Goal: Task Accomplishment & Management: Complete application form

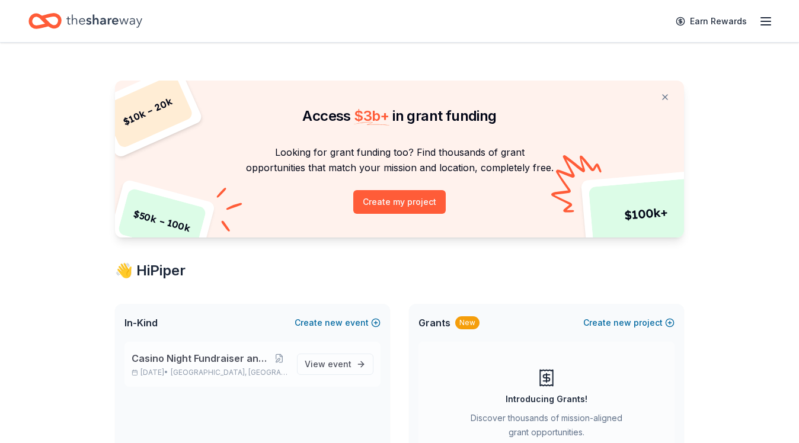
click at [266, 364] on span "Casino Night Fundraiser and Silent Auction" at bounding box center [201, 358] width 139 height 14
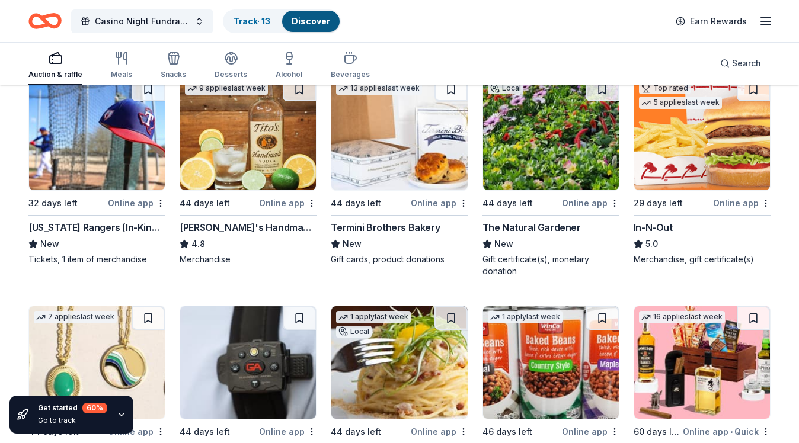
scroll to position [2183, 0]
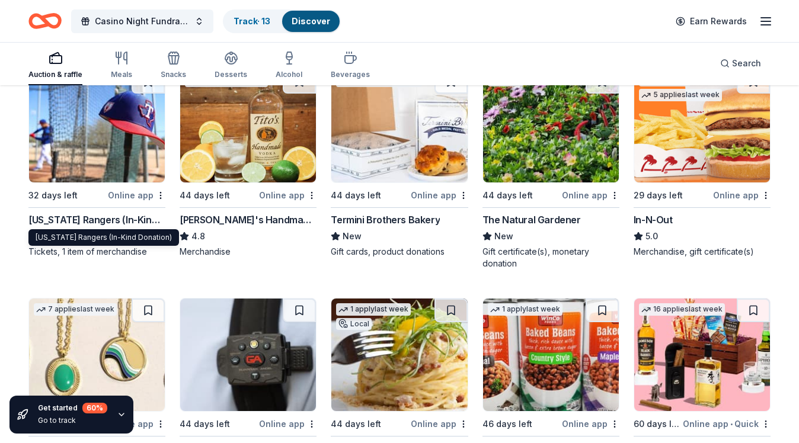
click at [81, 220] on div "Texas Rangers (In-Kind Donation)" at bounding box center [96, 220] width 137 height 14
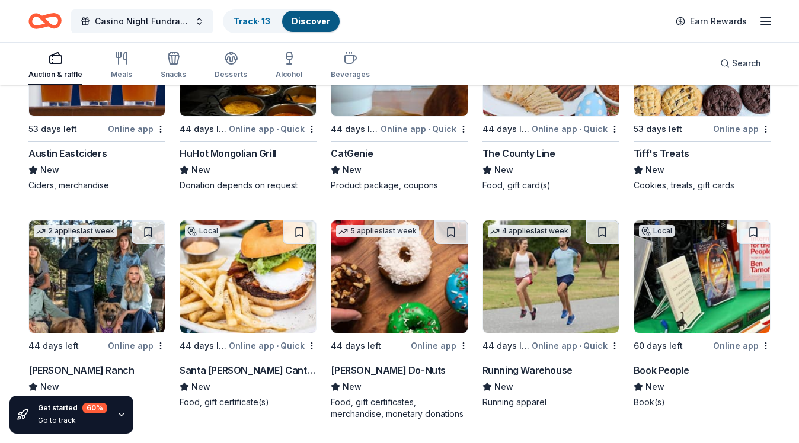
scroll to position [4346, 0]
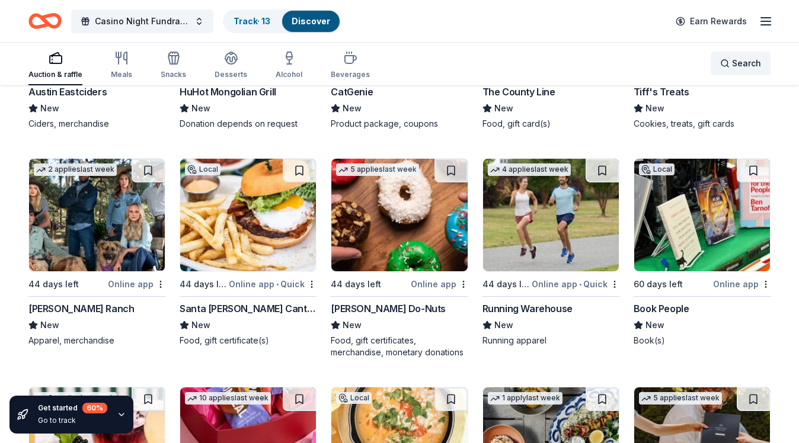
click at [731, 60] on div "Search" at bounding box center [740, 63] width 41 height 14
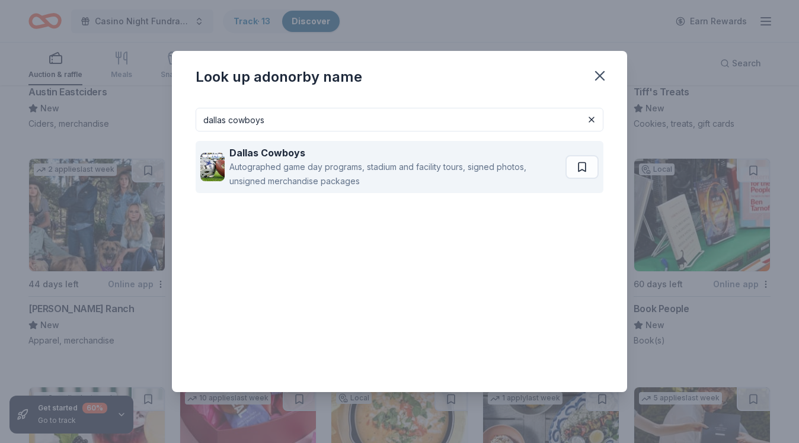
type input "dallas cowboys"
click at [477, 165] on div "Autographed game day programs, stadium and facility tours, signed photos, unsig…" at bounding box center [394, 174] width 331 height 28
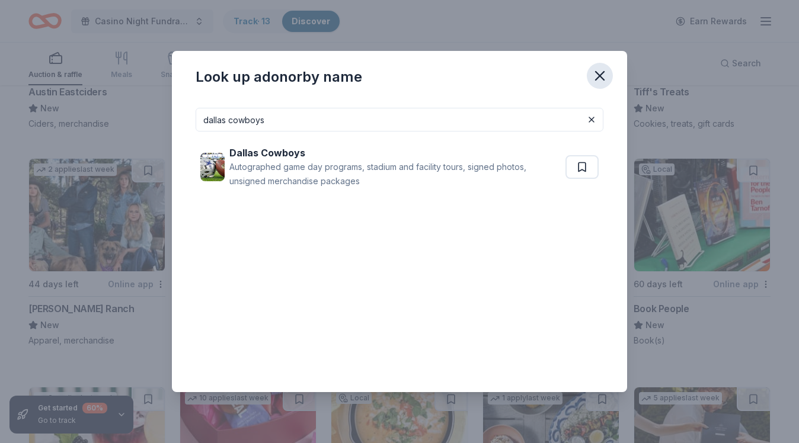
click at [594, 78] on icon "button" at bounding box center [599, 76] width 17 height 17
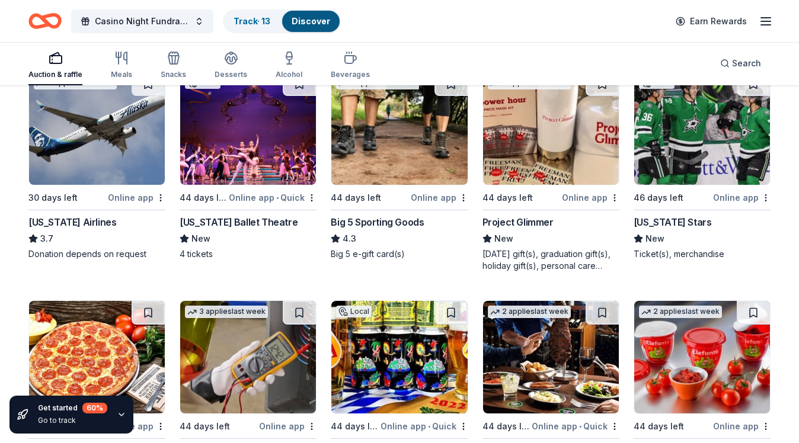
scroll to position [5795, 0]
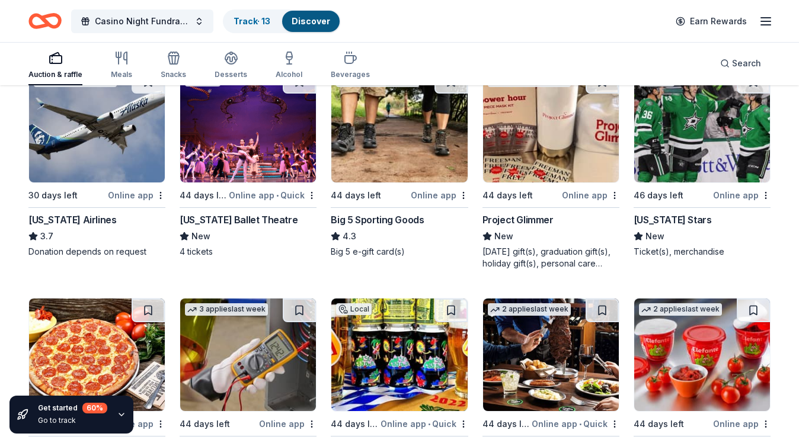
click at [66, 222] on div "Alaska Airlines" at bounding box center [72, 220] width 88 height 14
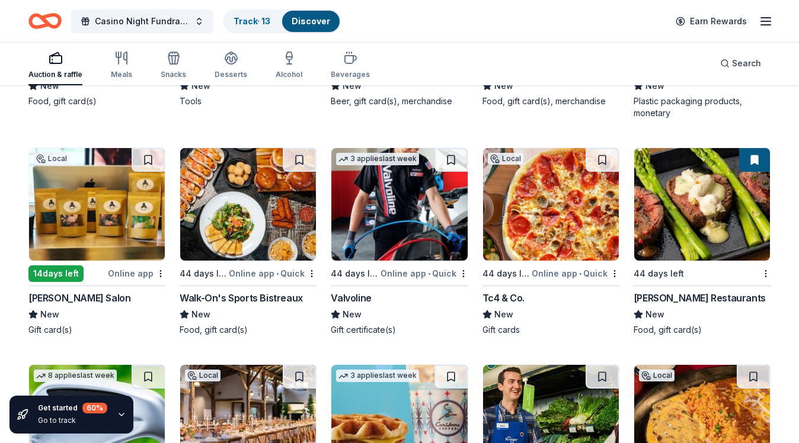
scroll to position [6174, 0]
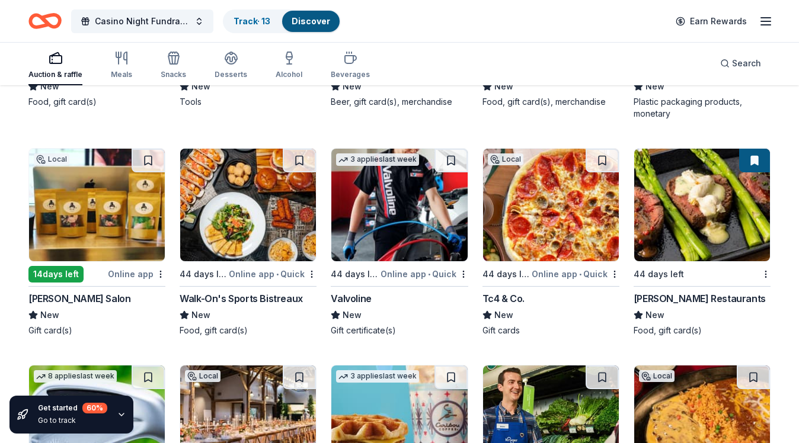
click at [388, 230] on img at bounding box center [399, 205] width 136 height 113
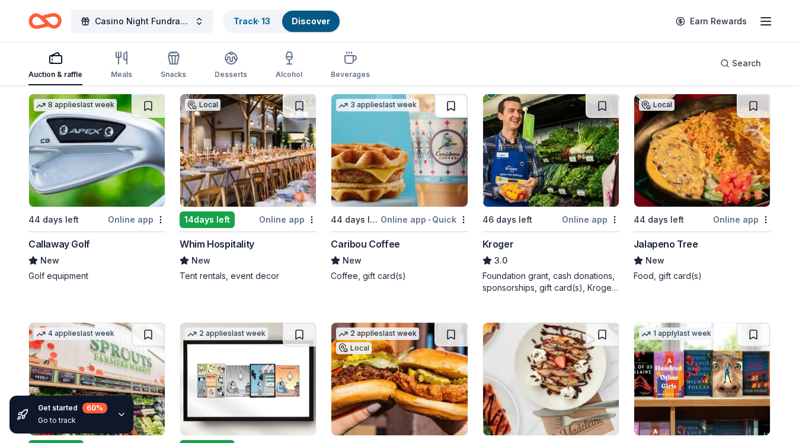
scroll to position [6449, 0]
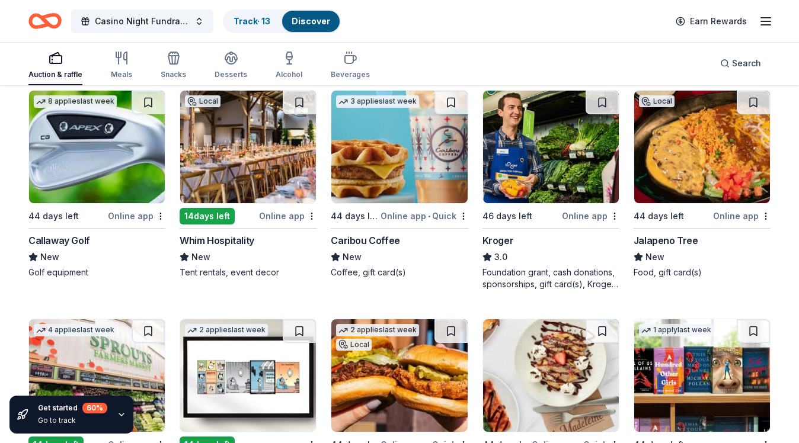
click at [64, 236] on div "Callaway Golf" at bounding box center [59, 240] width 62 height 14
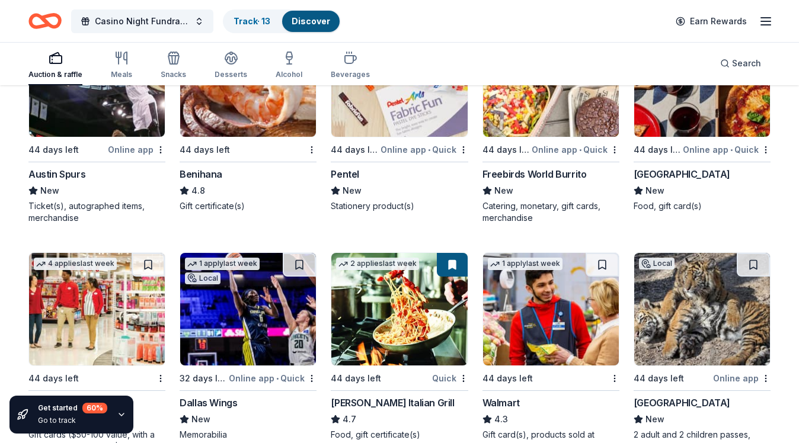
scroll to position [6989, 0]
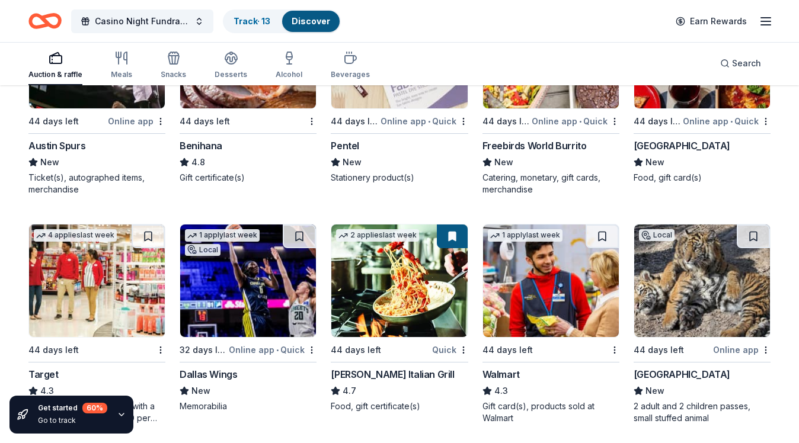
click at [62, 146] on div "Austin Spurs" at bounding box center [56, 146] width 57 height 14
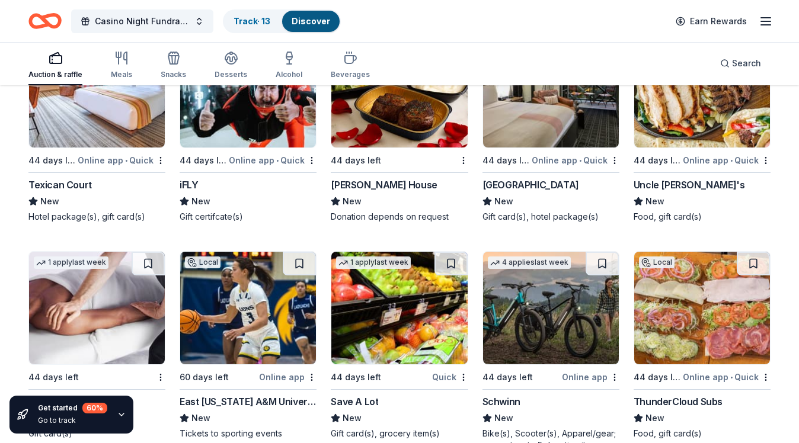
scroll to position [8997, 0]
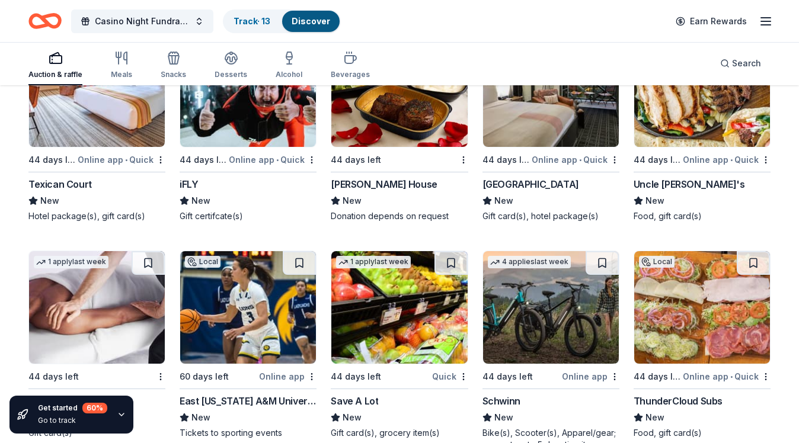
click at [559, 181] on div "Hotel Valencia Riverwalk" at bounding box center [530, 184] width 97 height 14
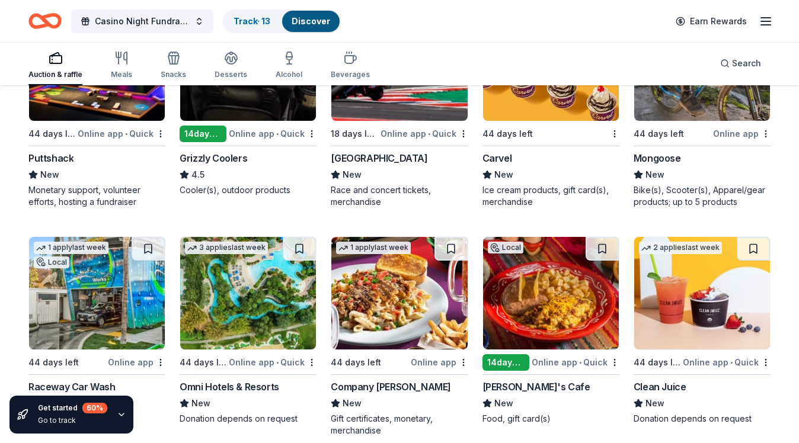
scroll to position [9413, 0]
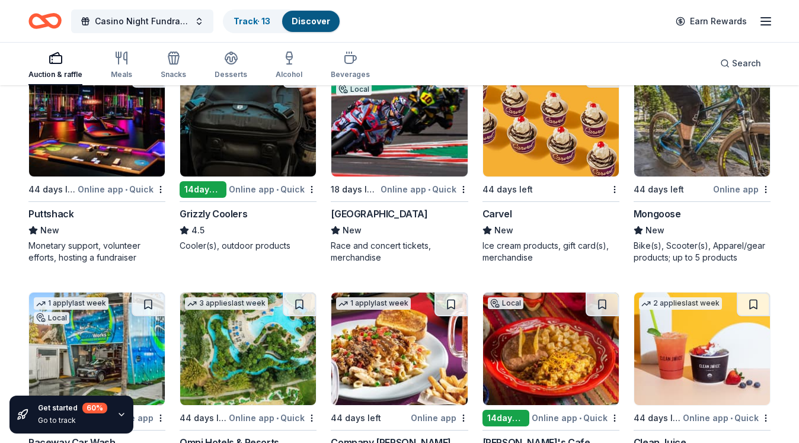
click at [365, 217] on div "Circuit of the Americas" at bounding box center [379, 214] width 97 height 14
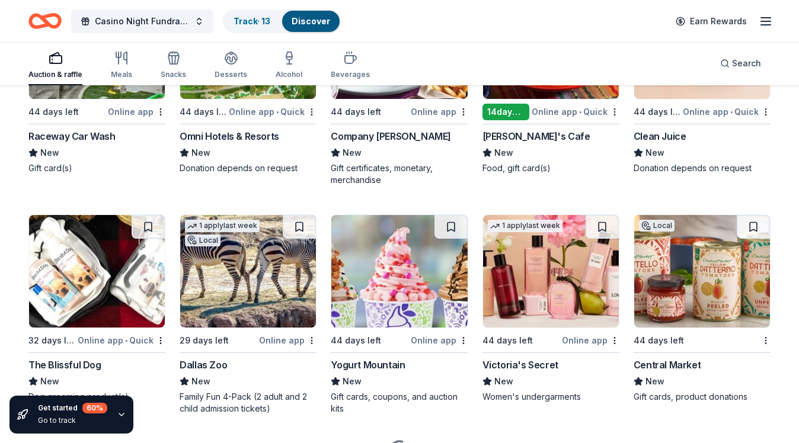
scroll to position [9573, 0]
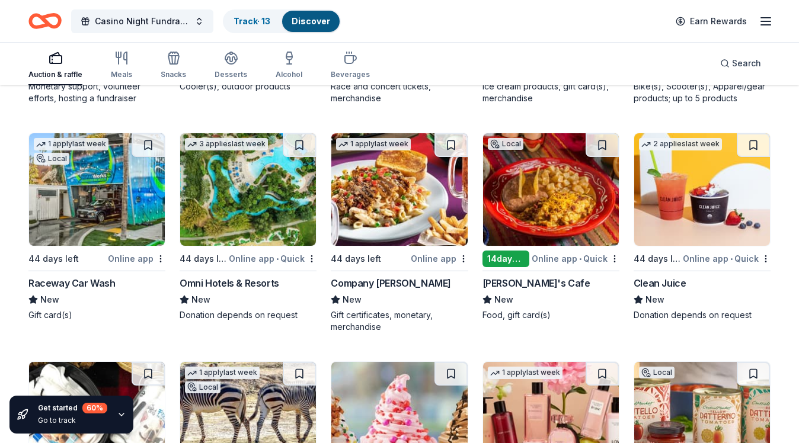
click at [79, 188] on img at bounding box center [97, 189] width 136 height 113
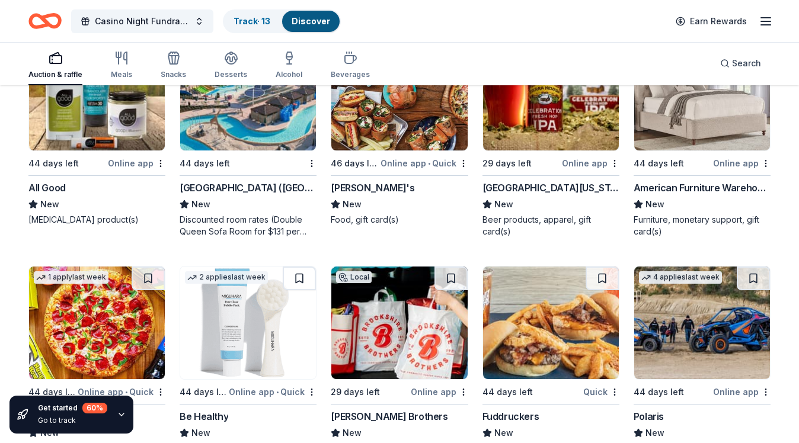
scroll to position [10652, 0]
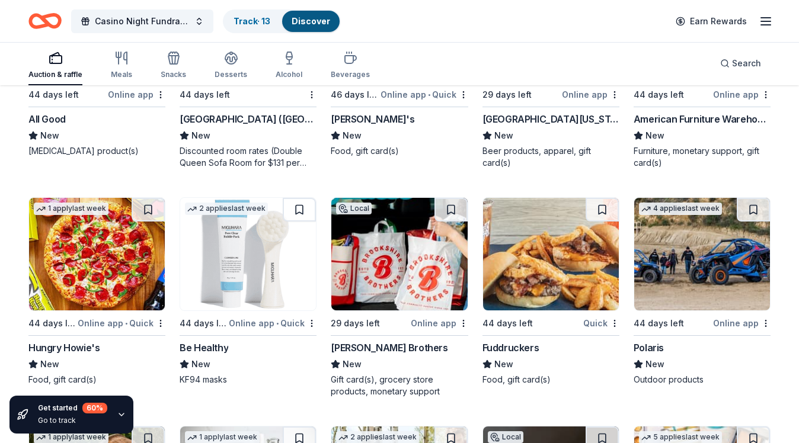
click at [237, 154] on div "Discounted room rates (Double Queen Sofa Room for $131 per night and/or 2-bedro…" at bounding box center [248, 157] width 137 height 24
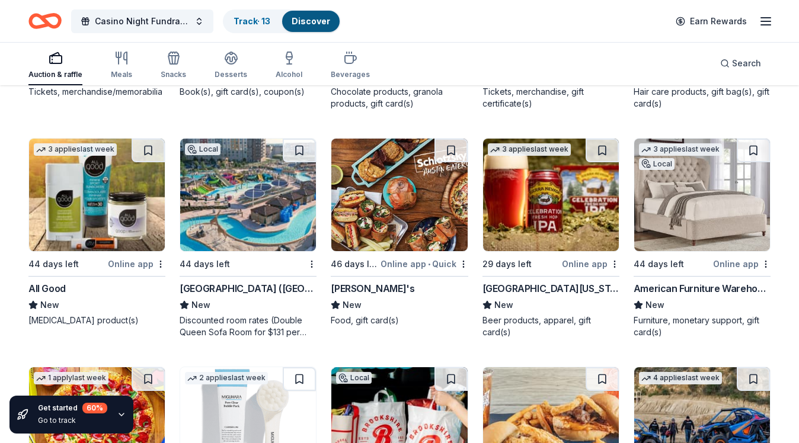
scroll to position [10478, 0]
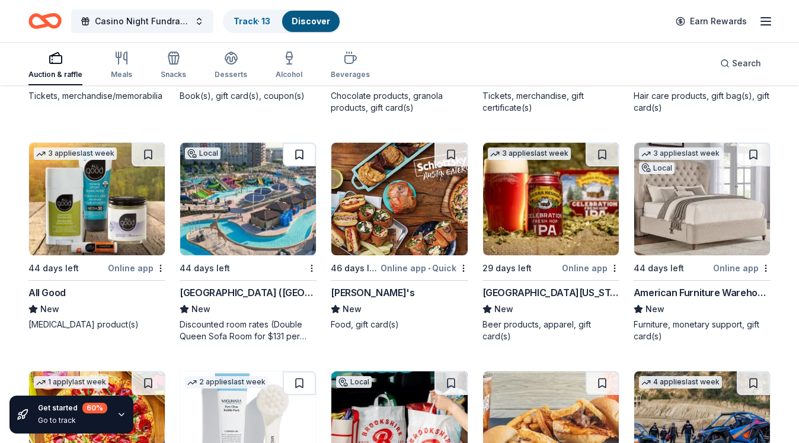
click at [303, 153] on button at bounding box center [299, 155] width 33 height 24
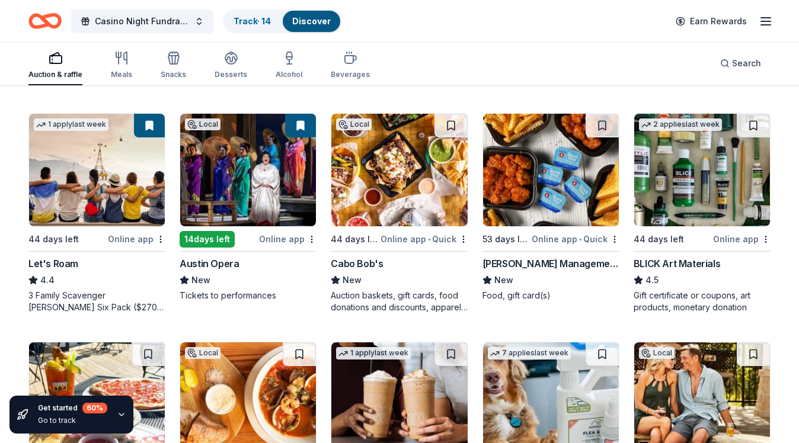
scroll to position [563, 0]
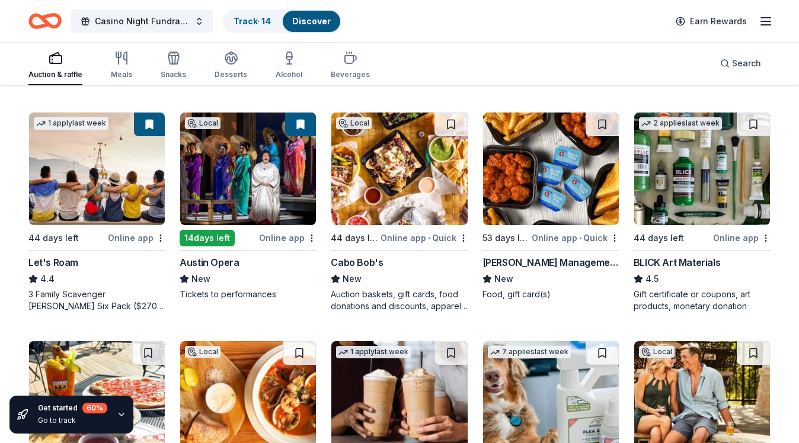
click at [105, 209] on img at bounding box center [97, 169] width 136 height 113
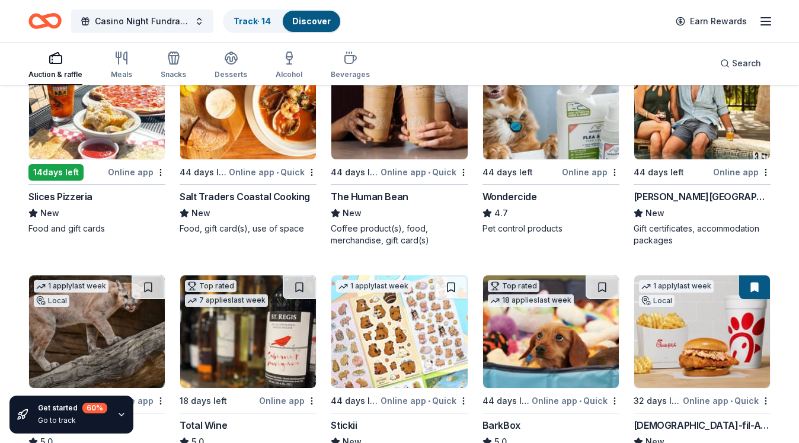
scroll to position [857, 0]
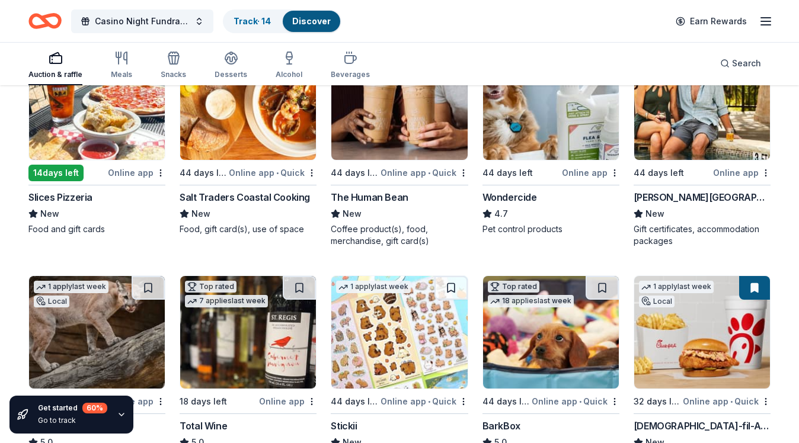
click at [707, 199] on div "[PERSON_NAME][GEOGRAPHIC_DATA]" at bounding box center [701, 197] width 137 height 14
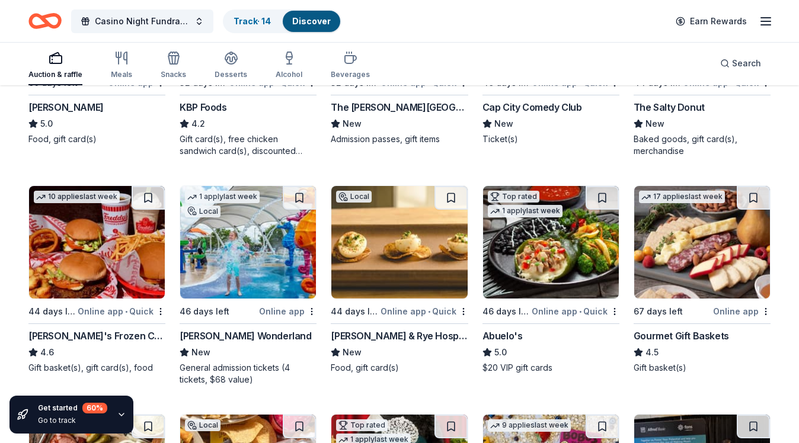
scroll to position [1490, 0]
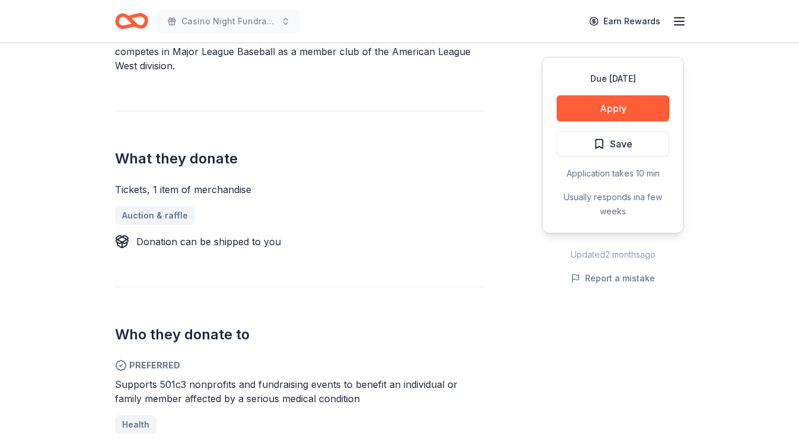
scroll to position [475, 0]
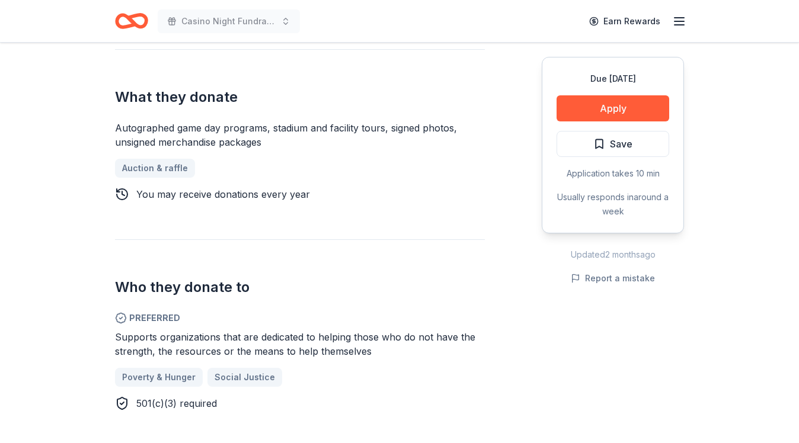
scroll to position [470, 0]
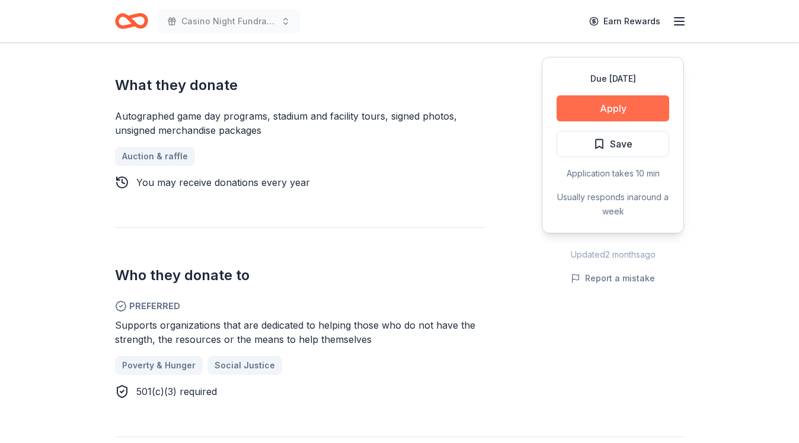
click at [611, 112] on button "Apply" at bounding box center [612, 108] width 113 height 26
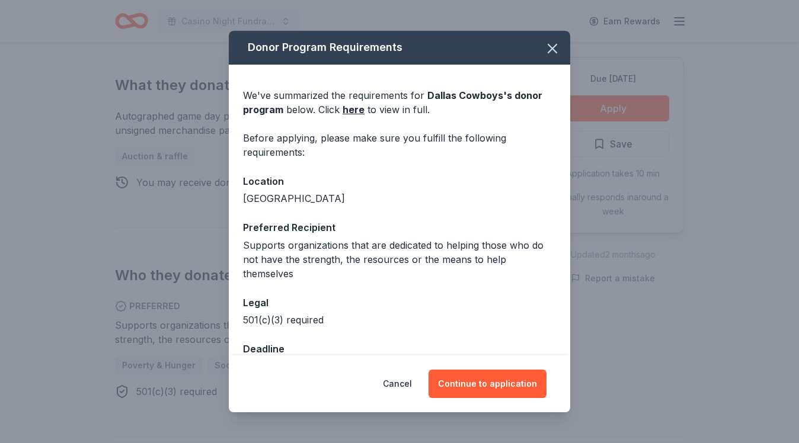
scroll to position [20, 0]
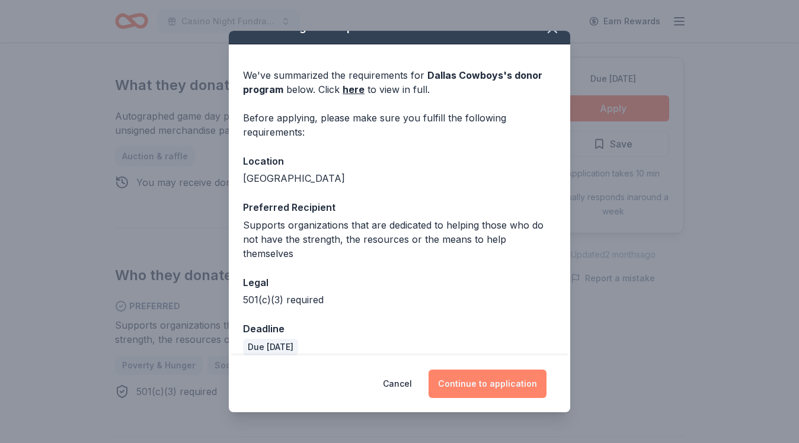
click at [494, 386] on button "Continue to application" at bounding box center [487, 384] width 118 height 28
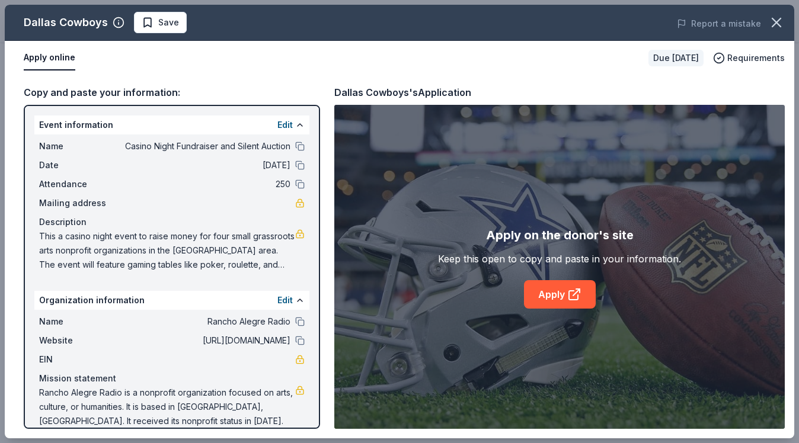
scroll to position [15, 0]
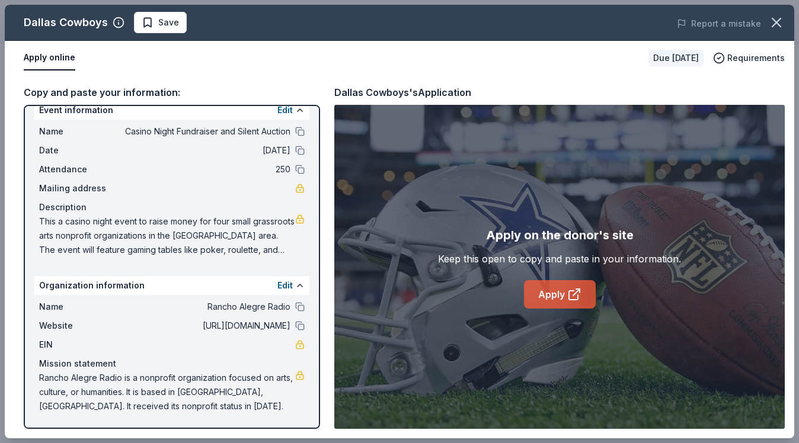
click at [564, 298] on link "Apply" at bounding box center [560, 294] width 72 height 28
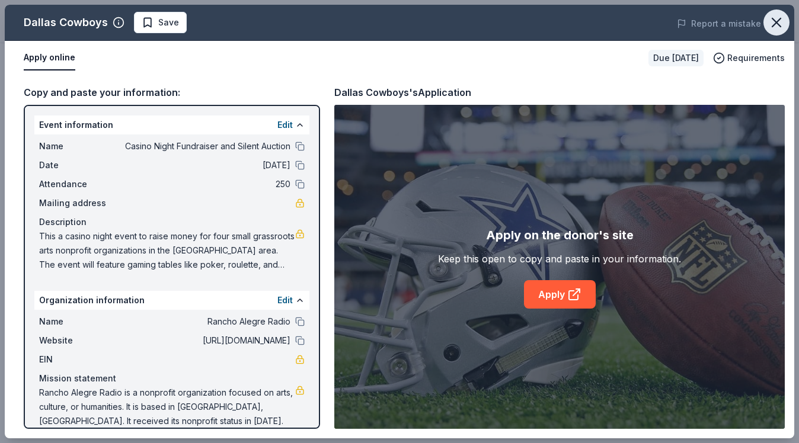
click at [777, 25] on icon "button" at bounding box center [776, 22] width 17 height 17
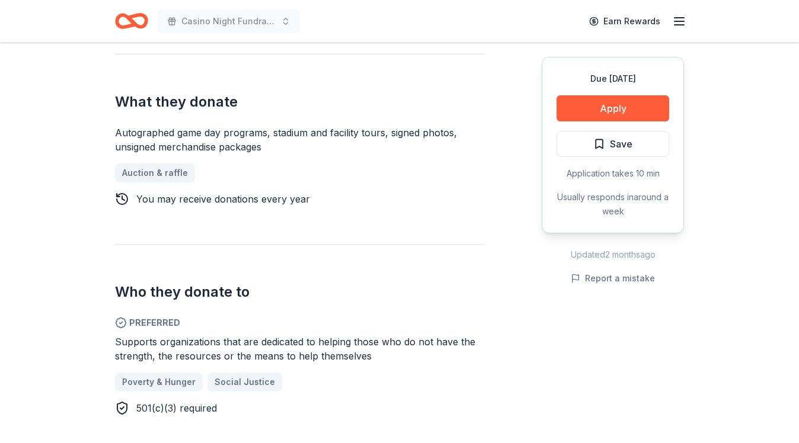
scroll to position [451, 0]
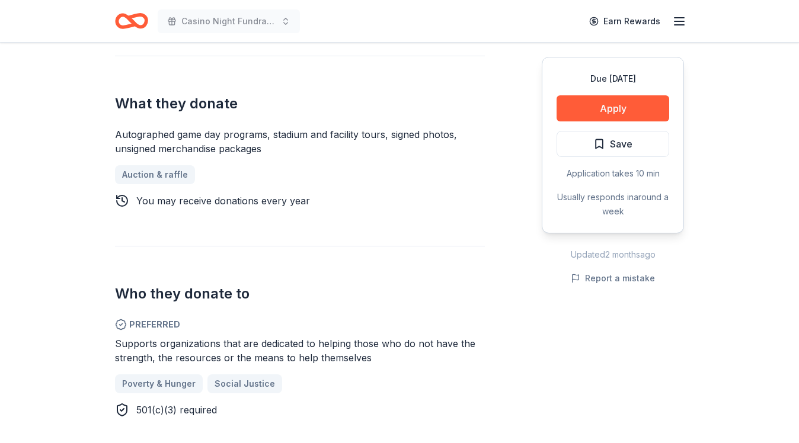
drag, startPoint x: 111, startPoint y: 98, endPoint x: 207, endPoint y: 184, distance: 128.4
click at [207, 184] on div "Dallas Cowboys New approval rate donation value Share Donating in TX The Dallas…" at bounding box center [399, 409] width 607 height 1636
click at [204, 342] on span "Supports organizations that are dedicated to helping those who do not have the …" at bounding box center [295, 351] width 360 height 26
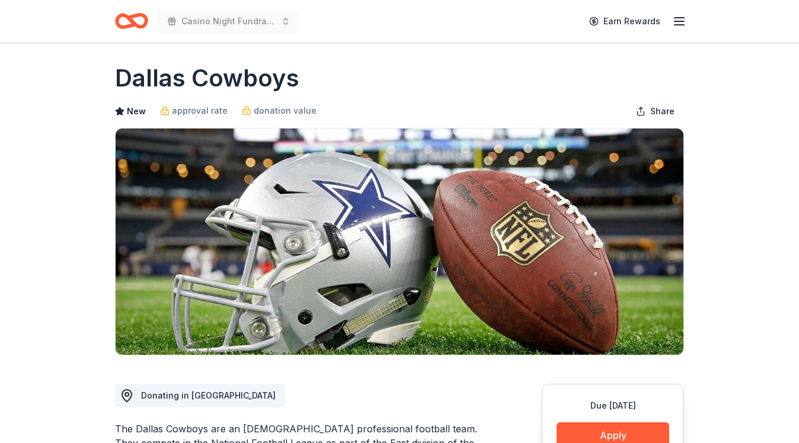
scroll to position [0, 0]
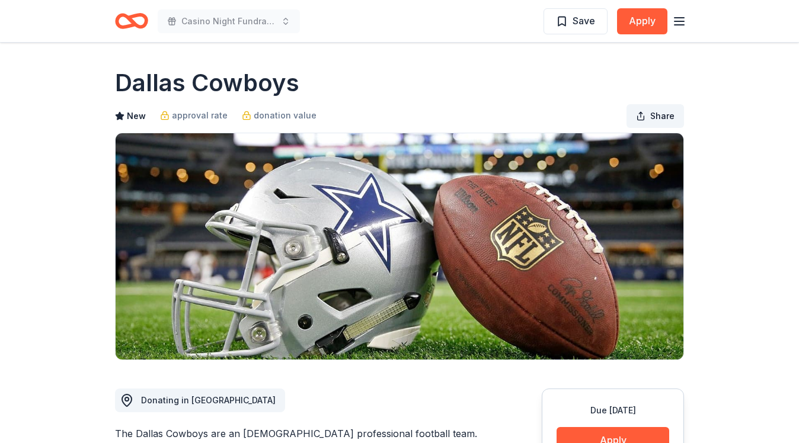
click at [657, 114] on span "Share" at bounding box center [662, 116] width 24 height 14
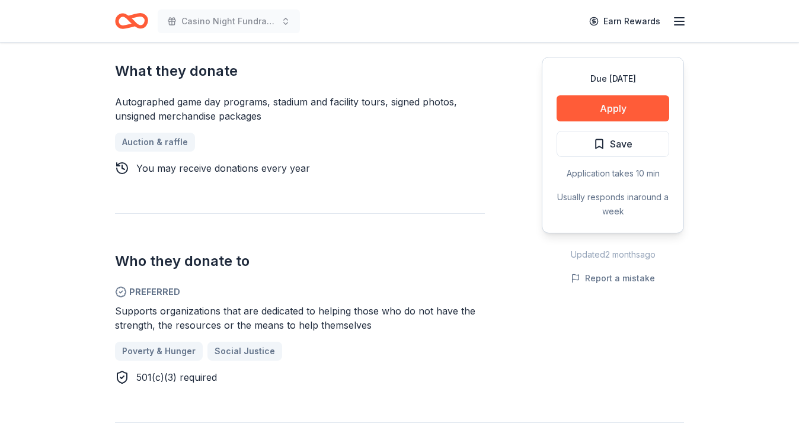
scroll to position [497, 0]
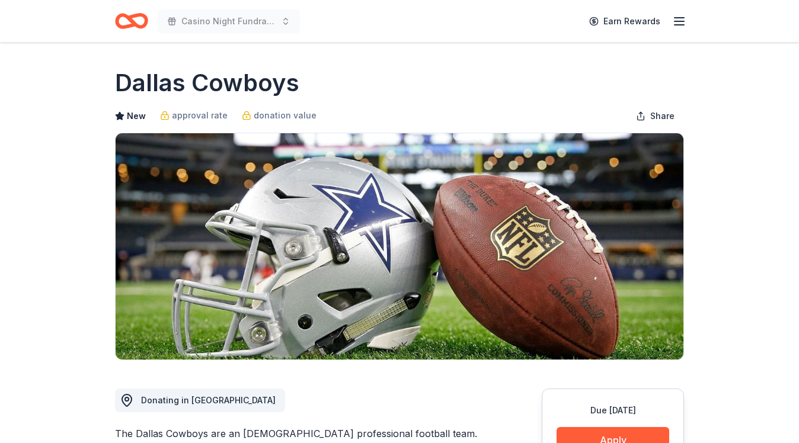
scroll to position [497, 0]
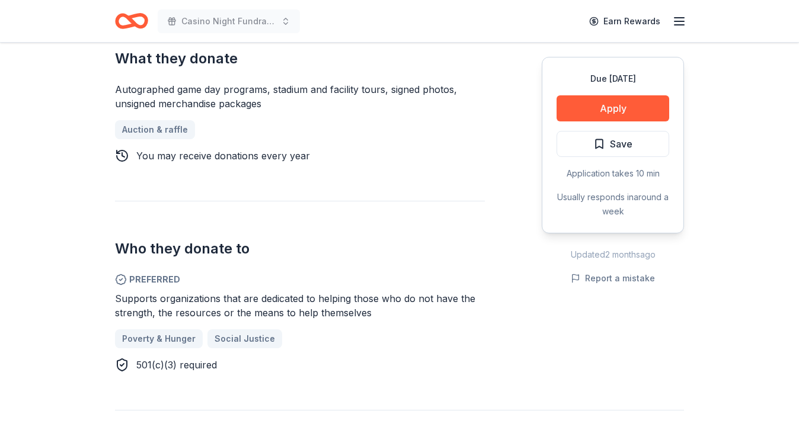
drag, startPoint x: 0, startPoint y: 0, endPoint x: 742, endPoint y: 6, distance: 742.4
click at [0, 0] on div "Casino Night Fundraiser and Silent Auction Earn Rewards Due in 18 days Share Da…" at bounding box center [399, 385] width 799 height 1764
drag, startPoint x: 116, startPoint y: 91, endPoint x: 252, endPoint y: 107, distance: 137.1
click at [252, 110] on div "Autographed game day programs, stadium and facility tours, signed photos, unsig…" at bounding box center [300, 96] width 370 height 28
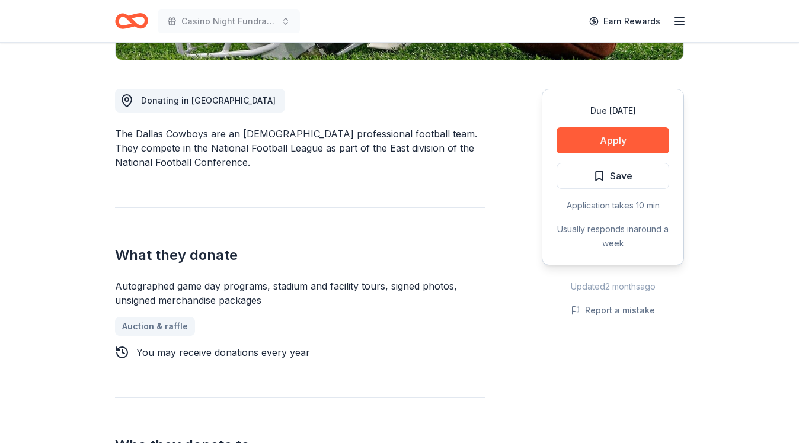
scroll to position [303, 0]
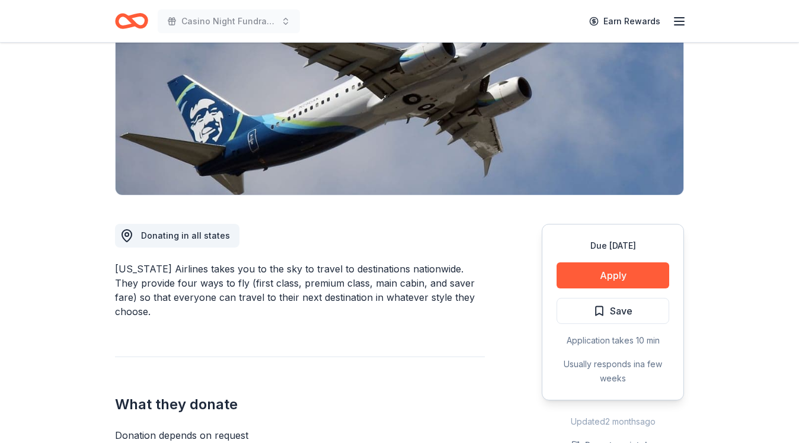
scroll to position [145, 0]
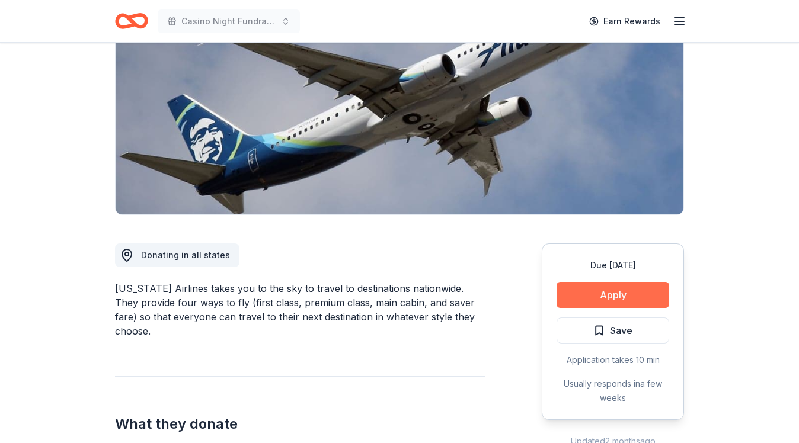
click at [620, 296] on button "Apply" at bounding box center [612, 295] width 113 height 26
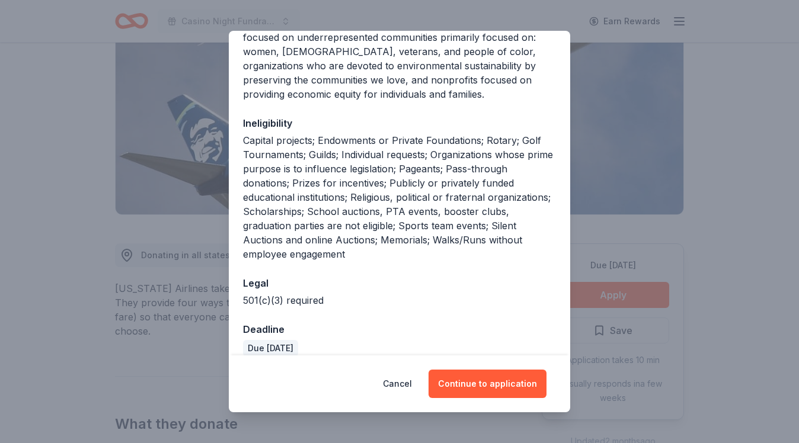
scroll to position [237, 0]
click at [509, 386] on button "Continue to application" at bounding box center [487, 384] width 118 height 28
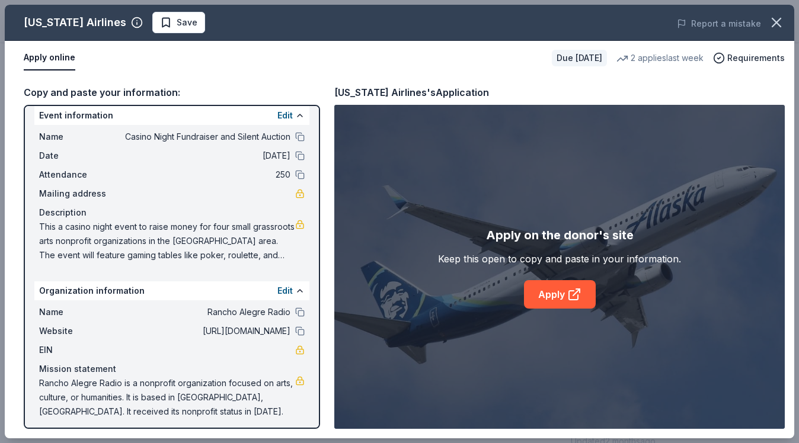
scroll to position [15, 0]
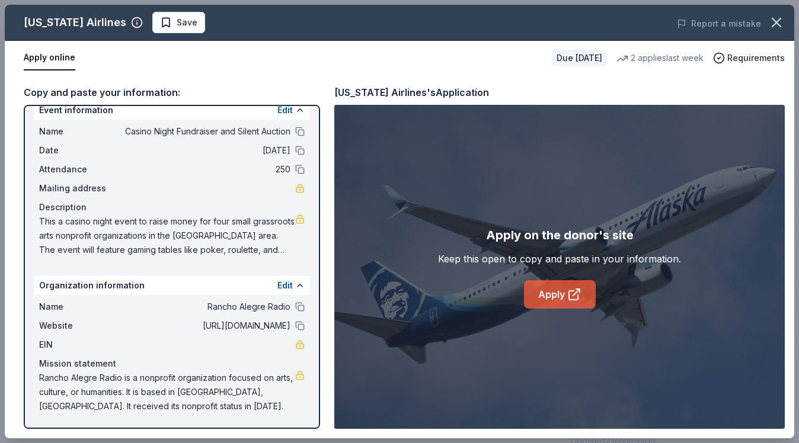
click at [569, 293] on icon at bounding box center [573, 295] width 9 height 9
click at [781, 25] on icon "button" at bounding box center [776, 22] width 17 height 17
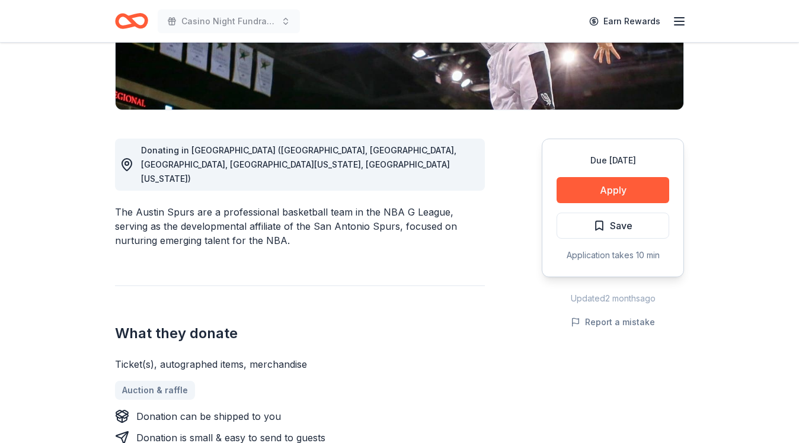
scroll to position [248, 0]
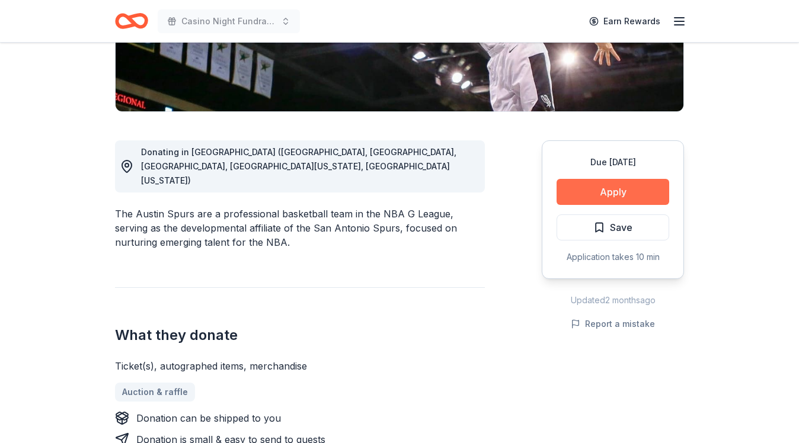
click at [617, 187] on button "Apply" at bounding box center [612, 192] width 113 height 26
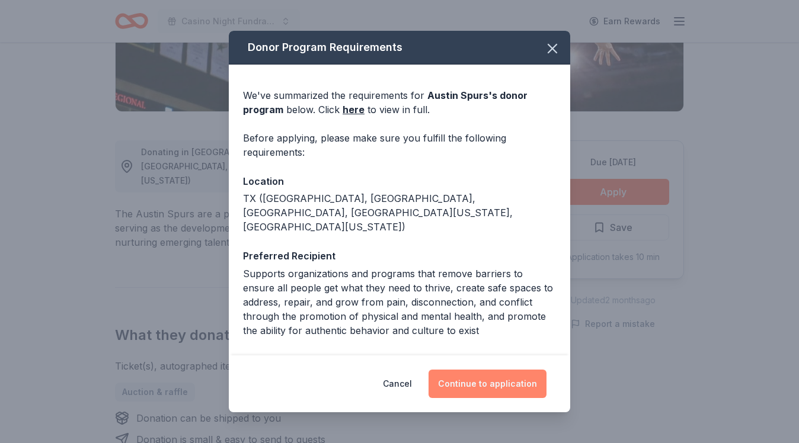
click at [505, 378] on button "Continue to application" at bounding box center [487, 384] width 118 height 28
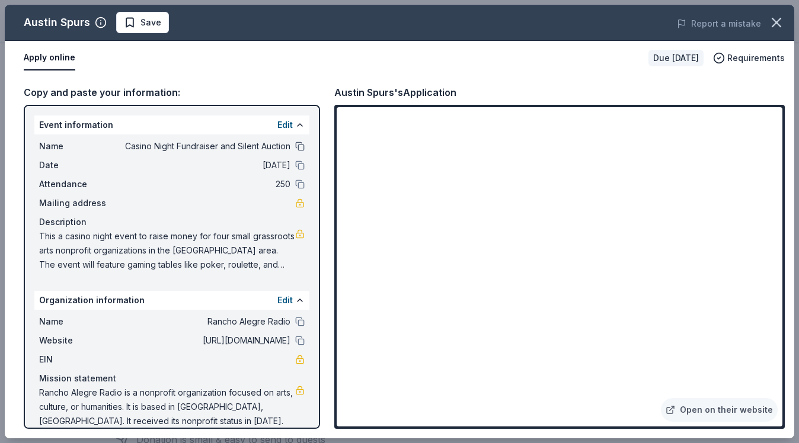
click at [299, 148] on button at bounding box center [299, 146] width 9 height 9
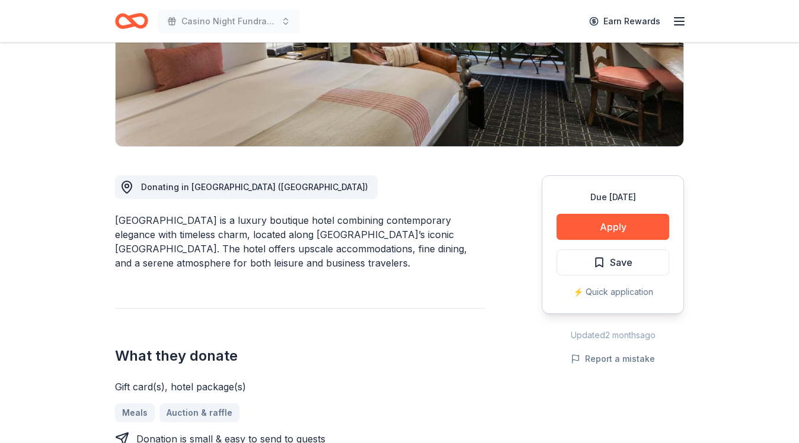
scroll to position [197, 0]
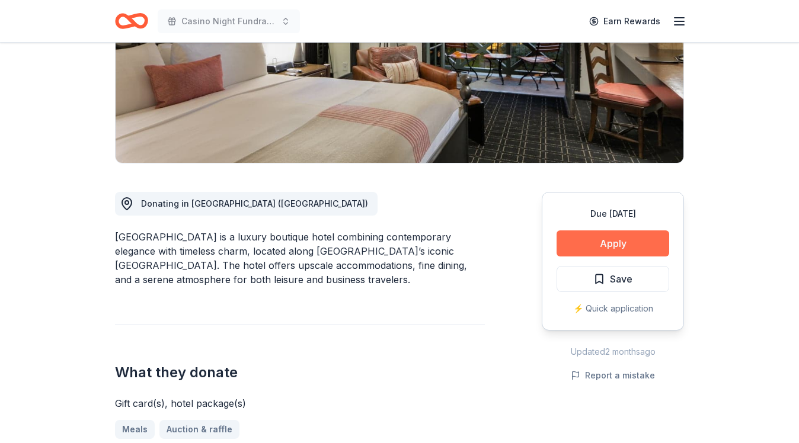
click at [588, 243] on button "Apply" at bounding box center [612, 243] width 113 height 26
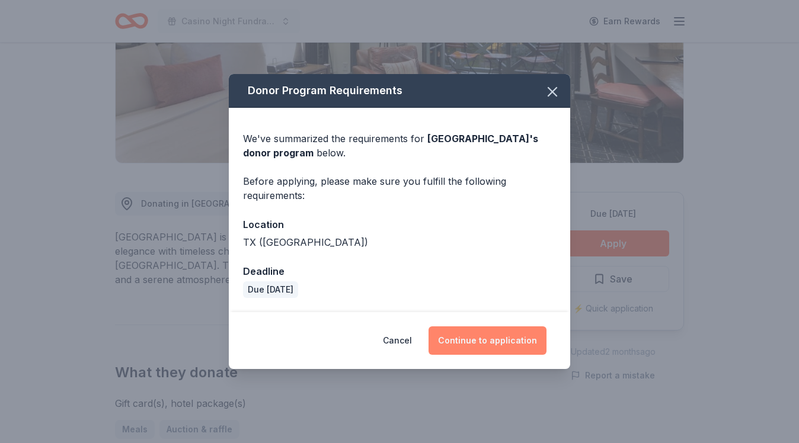
click at [498, 343] on button "Continue to application" at bounding box center [487, 340] width 118 height 28
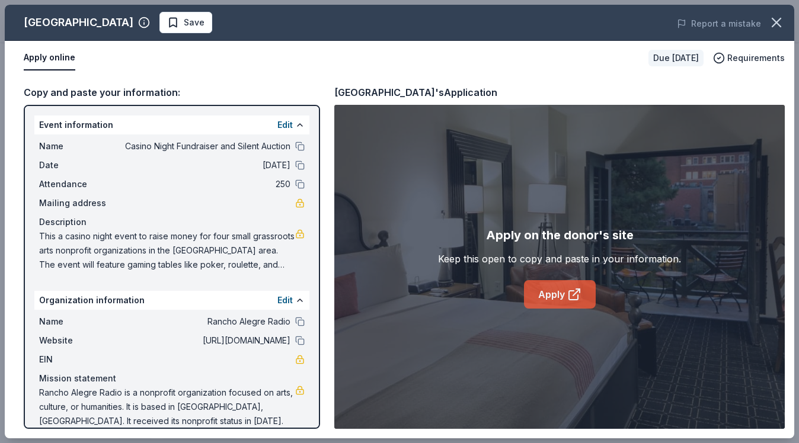
click at [562, 300] on link "Apply" at bounding box center [560, 294] width 72 height 28
click at [778, 23] on icon "button" at bounding box center [776, 22] width 17 height 17
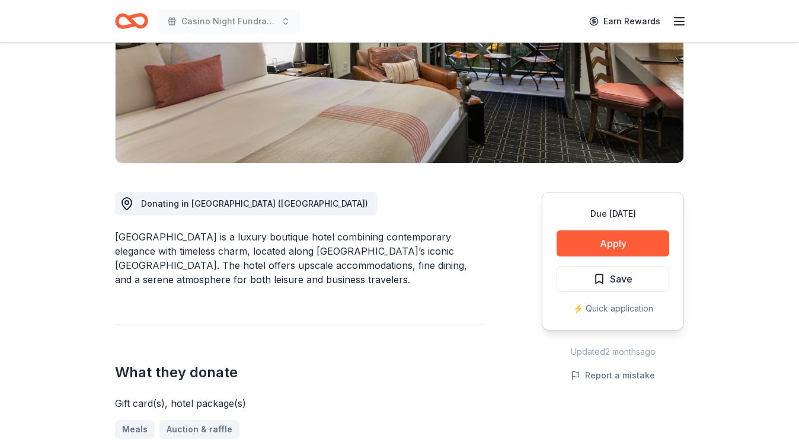
scroll to position [223, 0]
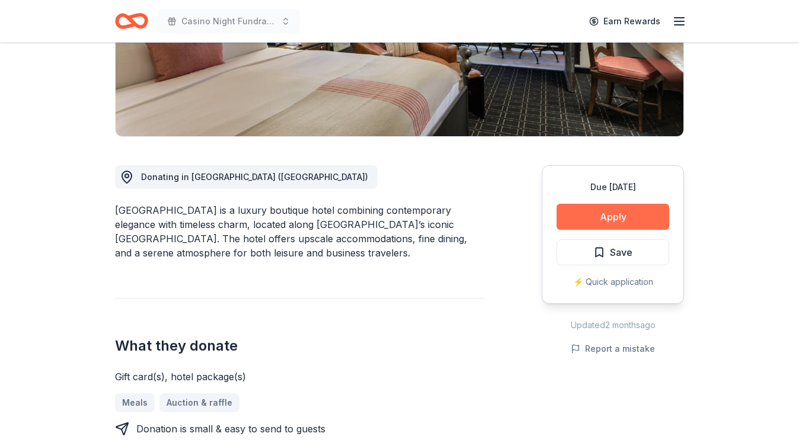
click at [620, 211] on button "Apply" at bounding box center [612, 217] width 113 height 26
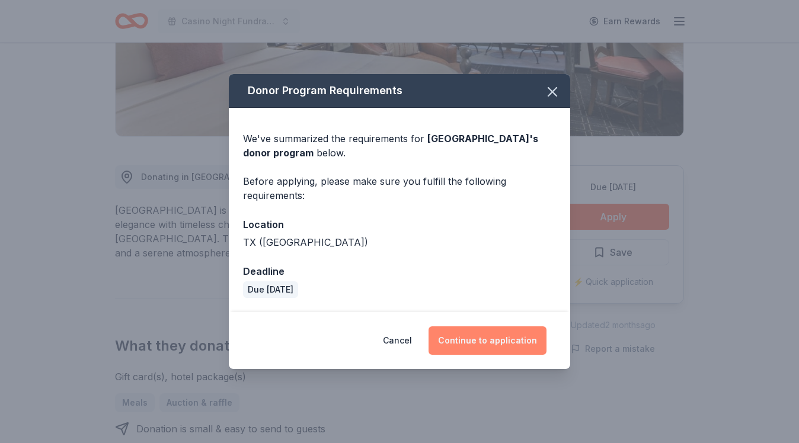
click at [470, 342] on button "Continue to application" at bounding box center [487, 340] width 118 height 28
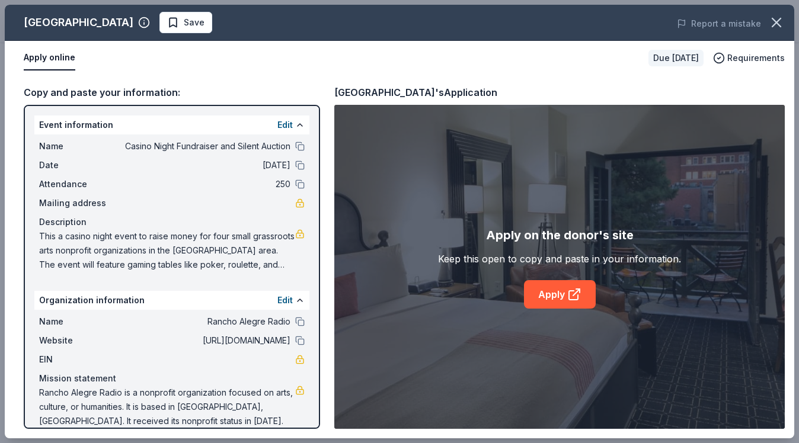
click at [276, 258] on span "This a casino night event to raise money for four small grassroots arts nonprof…" at bounding box center [167, 250] width 256 height 43
click at [284, 122] on button "Edit" at bounding box center [284, 125] width 15 height 14
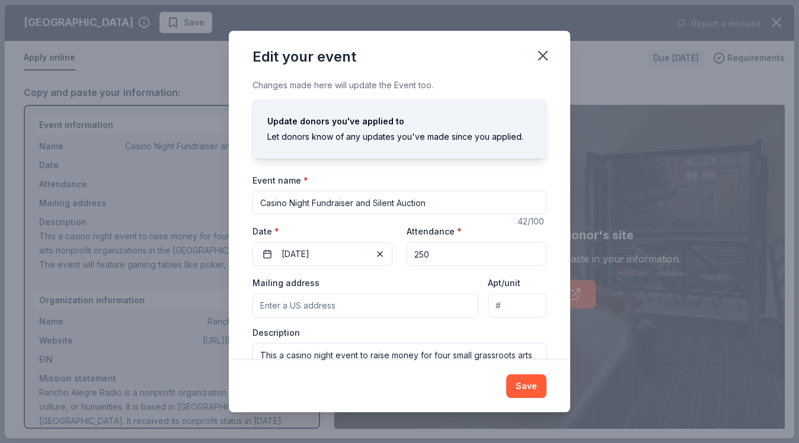
scroll to position [55, 0]
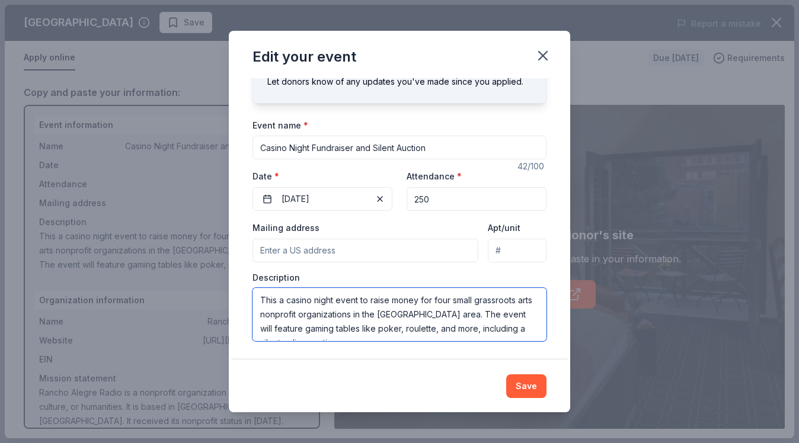
click at [380, 328] on textarea "This a casino night event to raise money for four small grassroots arts nonprof…" at bounding box center [399, 314] width 294 height 53
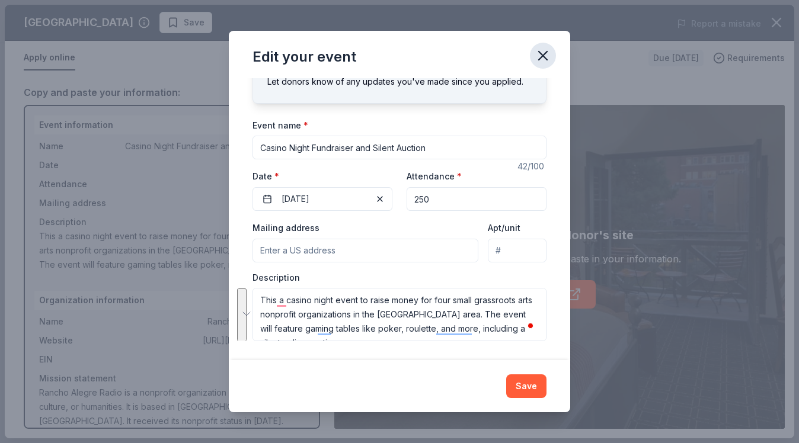
click at [542, 55] on icon "button" at bounding box center [543, 56] width 8 height 8
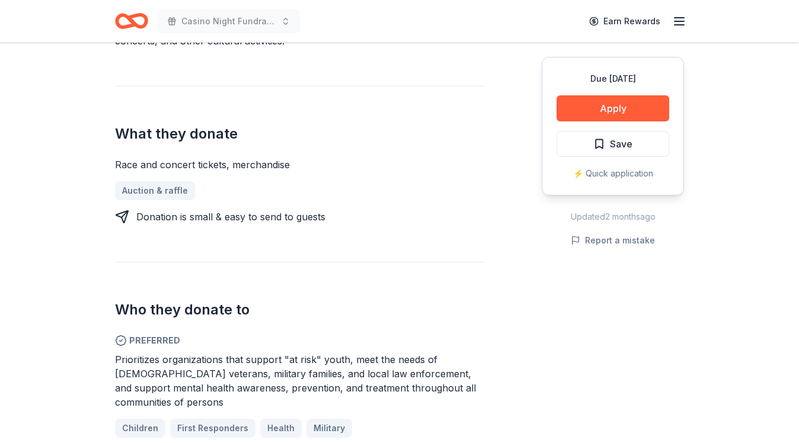
scroll to position [406, 0]
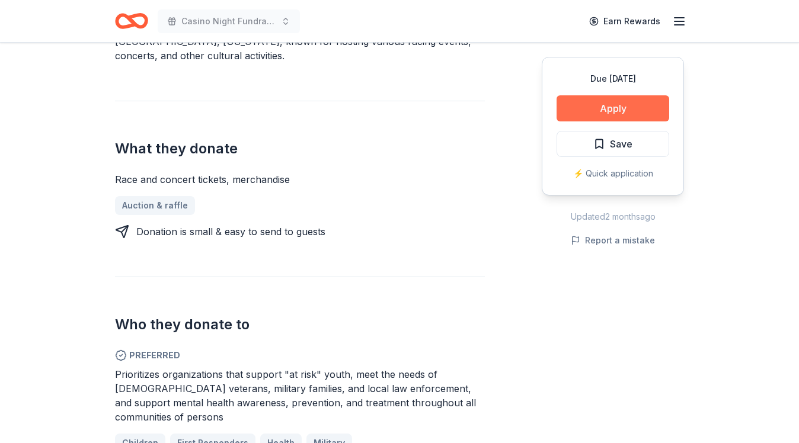
click at [629, 112] on button "Apply" at bounding box center [612, 108] width 113 height 26
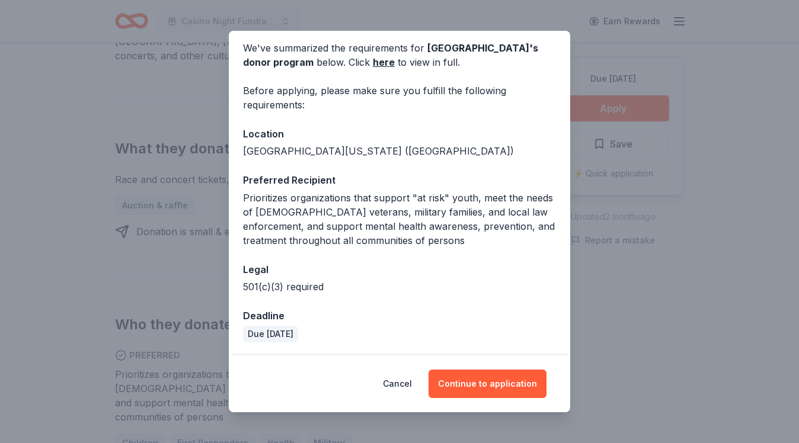
scroll to position [49, 0]
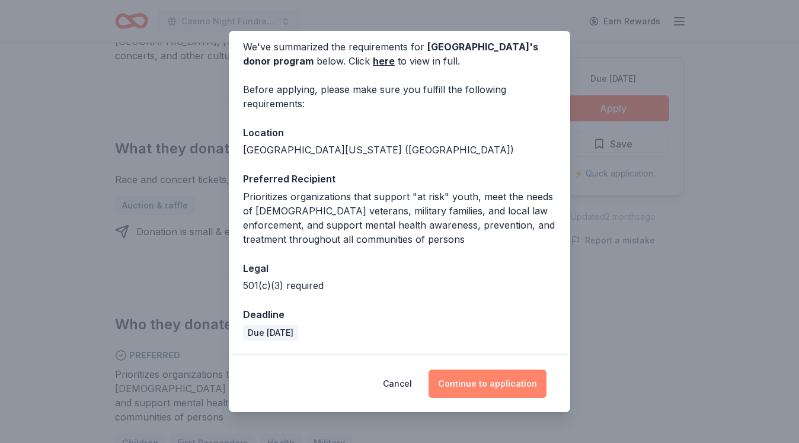
click at [488, 388] on button "Continue to application" at bounding box center [487, 384] width 118 height 28
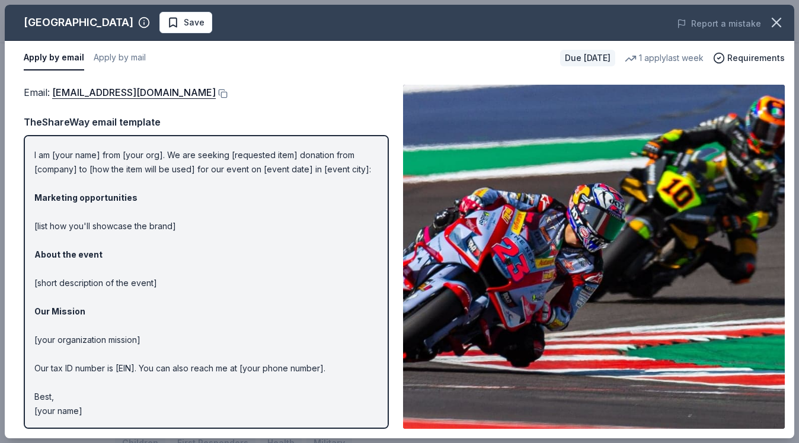
scroll to position [0, 0]
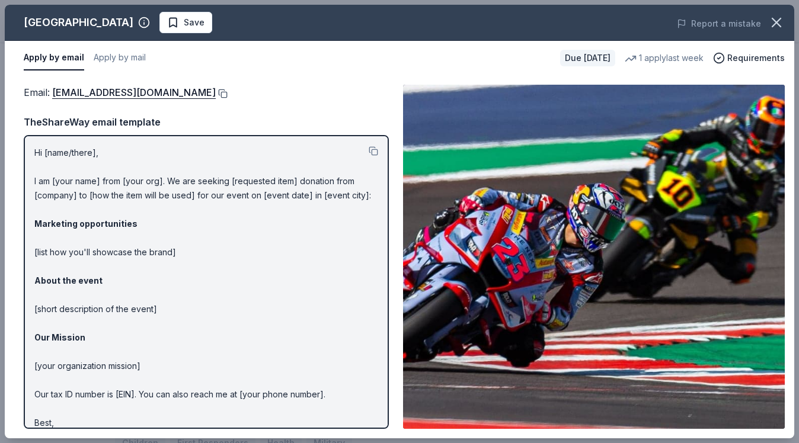
click at [228, 95] on button at bounding box center [222, 93] width 12 height 9
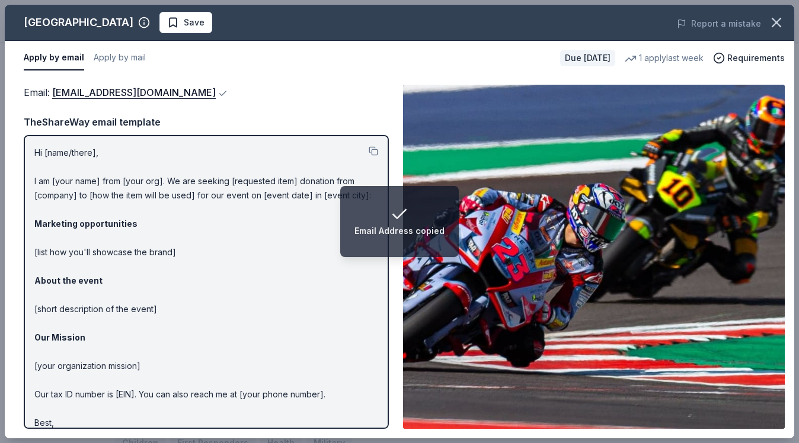
click at [214, 284] on p "Hi [name/there], I am [your name] from [your org]. We are seeking [requested it…" at bounding box center [206, 295] width 344 height 299
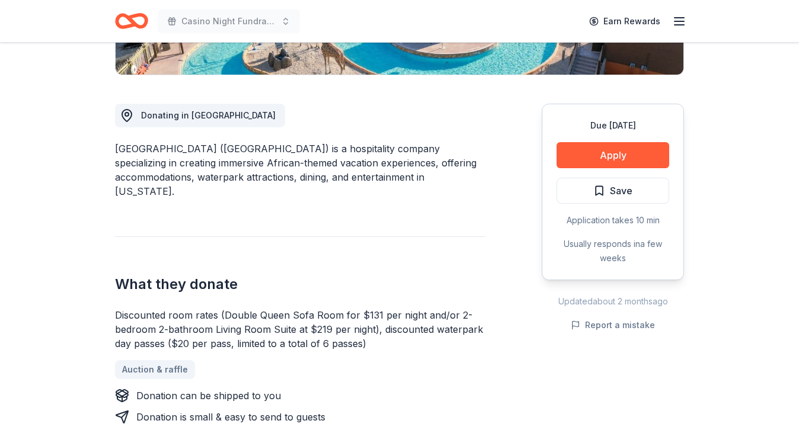
scroll to position [284, 0]
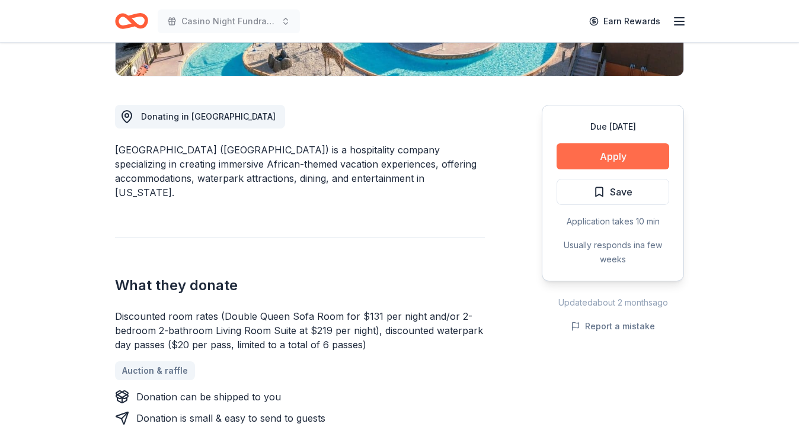
click at [607, 159] on button "Apply" at bounding box center [612, 156] width 113 height 26
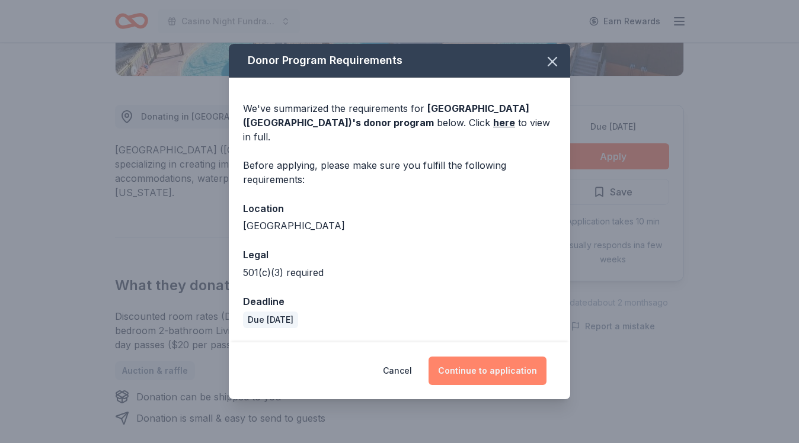
click at [504, 370] on button "Continue to application" at bounding box center [487, 371] width 118 height 28
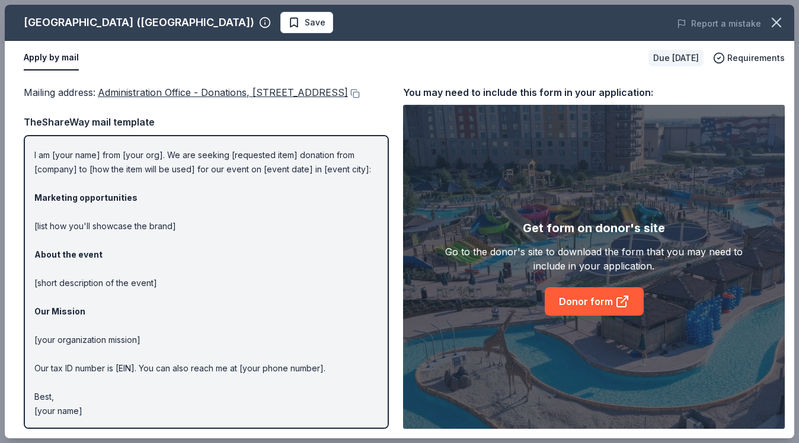
scroll to position [0, 0]
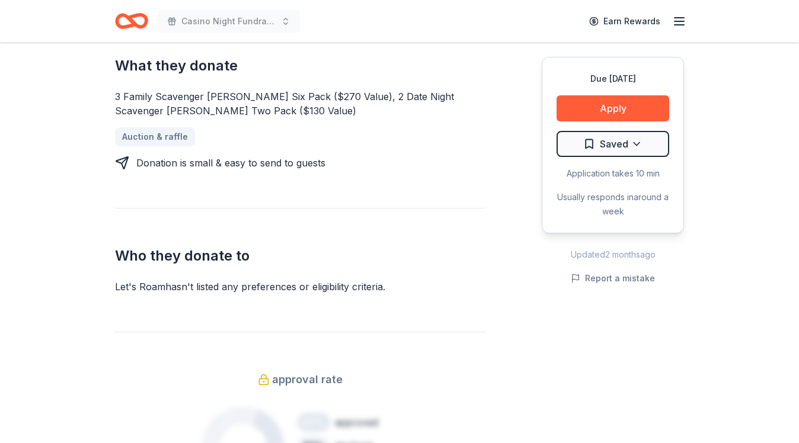
scroll to position [431, 0]
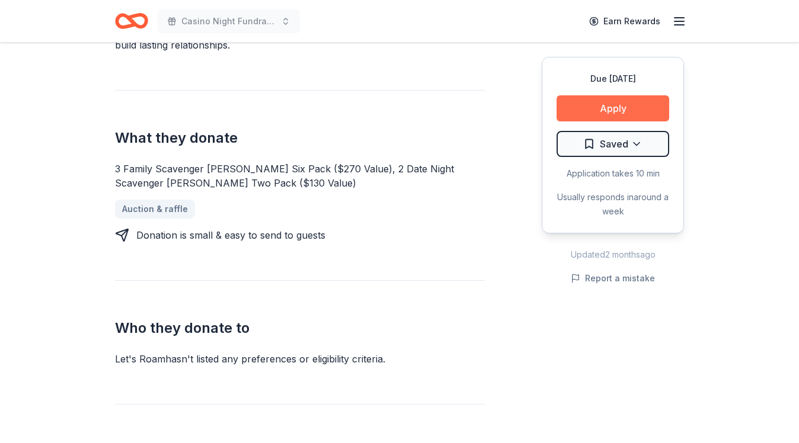
click at [602, 109] on button "Apply" at bounding box center [612, 108] width 113 height 26
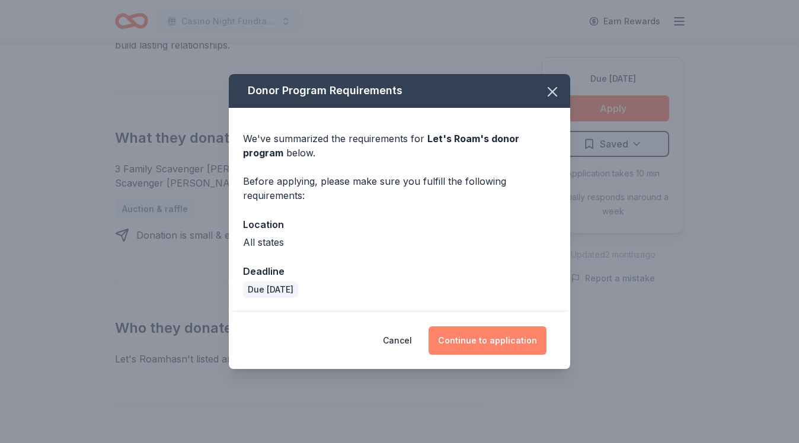
click at [496, 351] on button "Continue to application" at bounding box center [487, 340] width 118 height 28
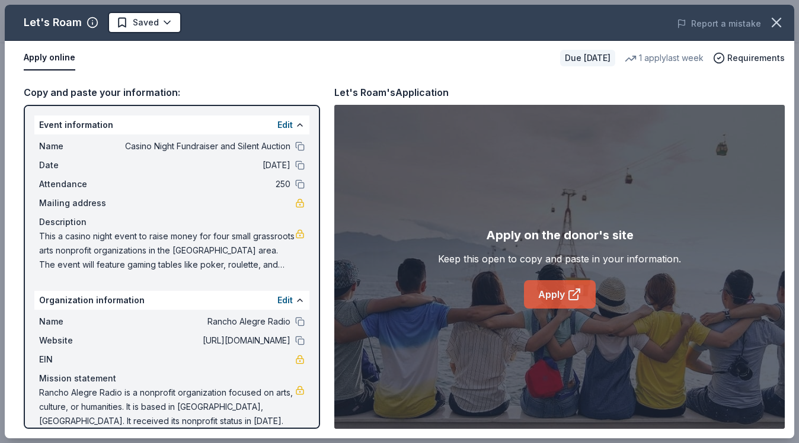
click at [569, 295] on icon at bounding box center [573, 295] width 9 height 9
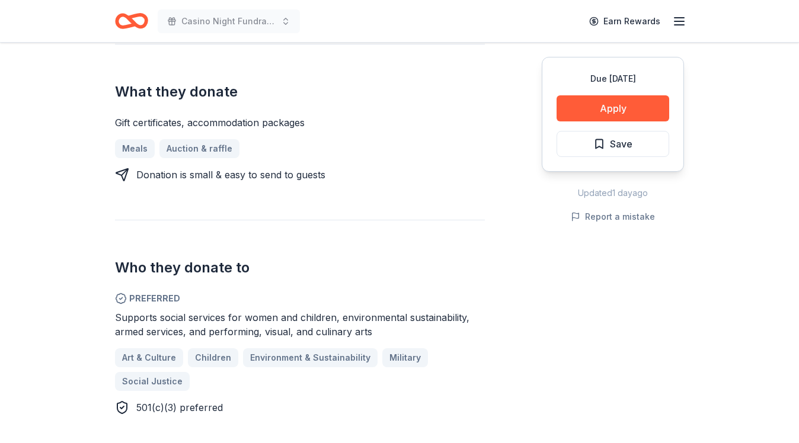
scroll to position [440, 0]
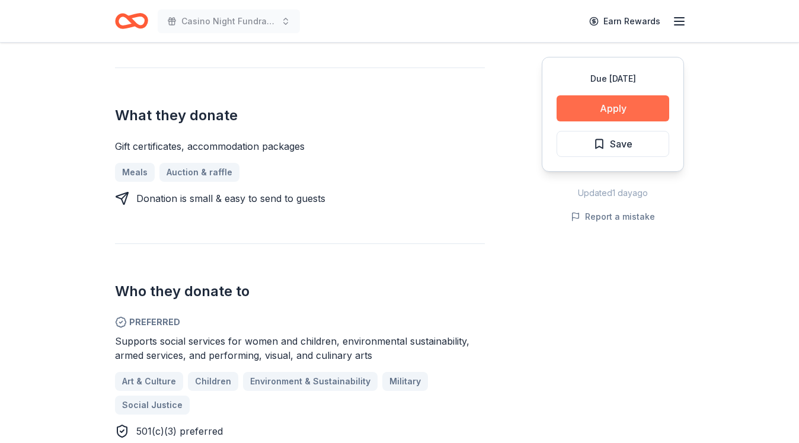
click at [623, 103] on button "Apply" at bounding box center [612, 108] width 113 height 26
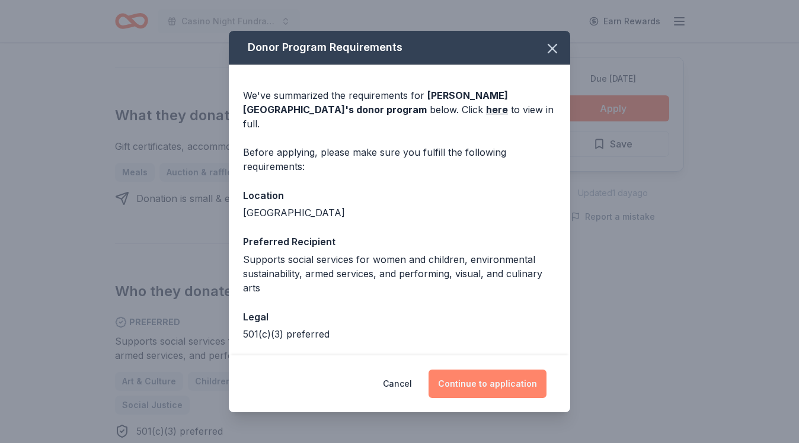
click at [505, 389] on button "Continue to application" at bounding box center [487, 384] width 118 height 28
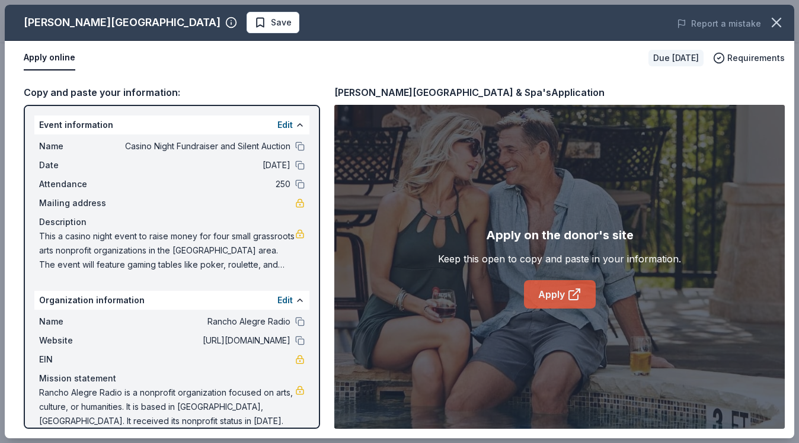
click at [563, 296] on link "Apply" at bounding box center [560, 294] width 72 height 28
